Goal: Task Accomplishment & Management: Complete application form

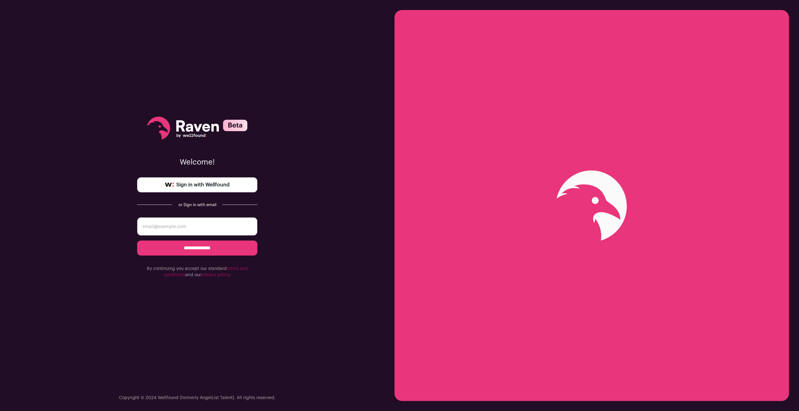
click at [195, 227] on input "email" at bounding box center [197, 226] width 120 height 18
click at [334, 224] on div "**********" at bounding box center [197, 205] width 394 height 411
click at [203, 183] on span "Sign in with Wellfound" at bounding box center [202, 185] width 53 height 8
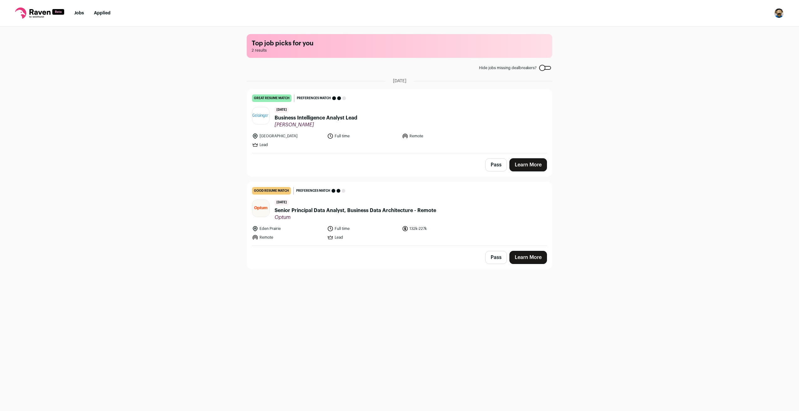
click at [340, 118] on span "Business Intelligence Analyst Lead" at bounding box center [315, 118] width 83 height 8
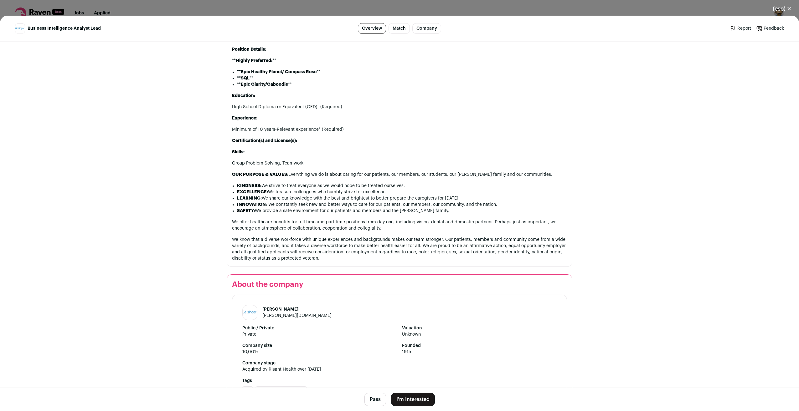
scroll to position [675, 0]
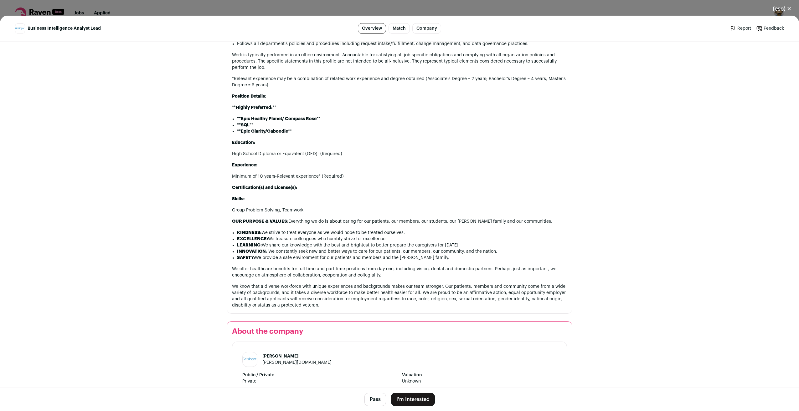
click at [415, 400] on button "I'm Interested" at bounding box center [413, 399] width 44 height 13
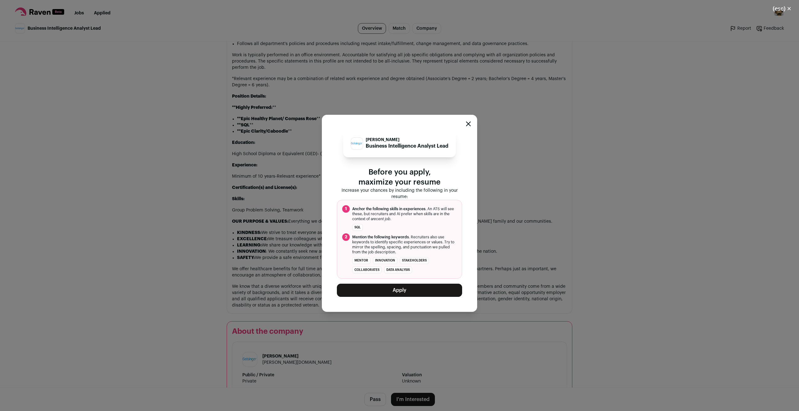
click at [402, 297] on div "[PERSON_NAME] Business Intelligence Analyst Lead Before you apply, maximize you…" at bounding box center [399, 213] width 155 height 197
click at [399, 292] on button "Apply" at bounding box center [399, 290] width 125 height 13
